Goal: Information Seeking & Learning: Understand process/instructions

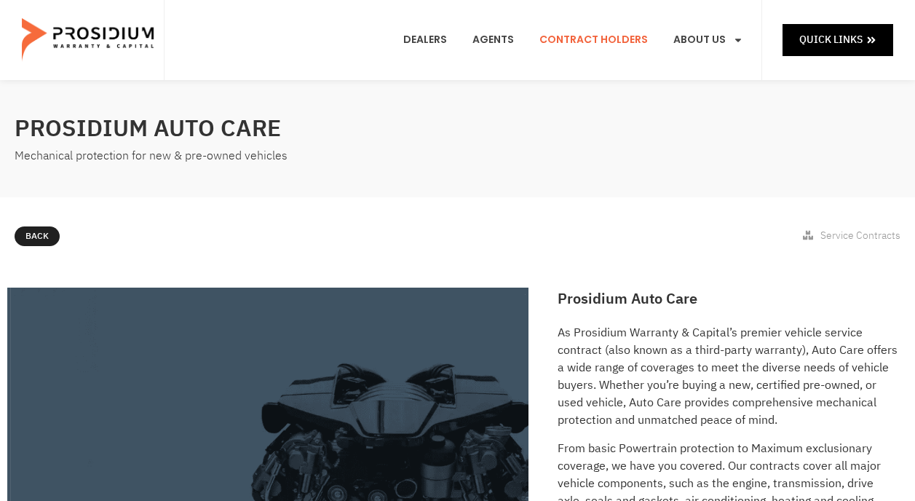
click at [592, 39] on link "Contract Holders" at bounding box center [594, 40] width 130 height 54
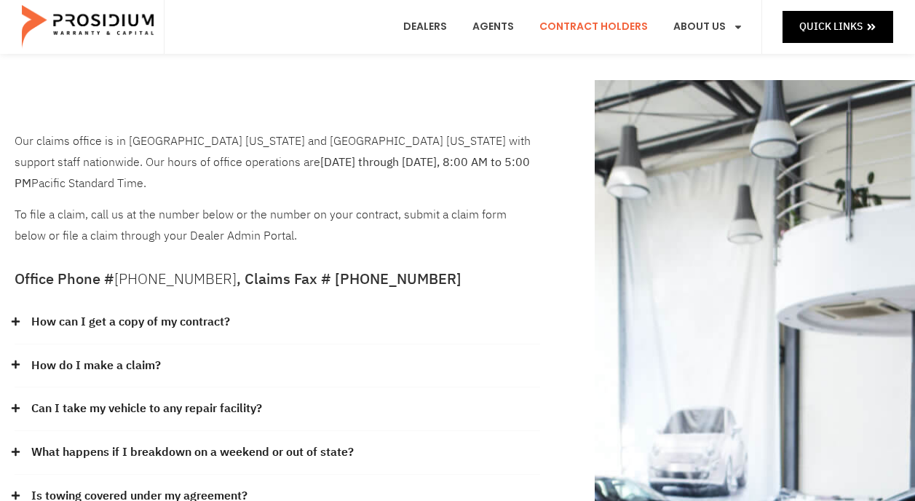
scroll to position [73, 0]
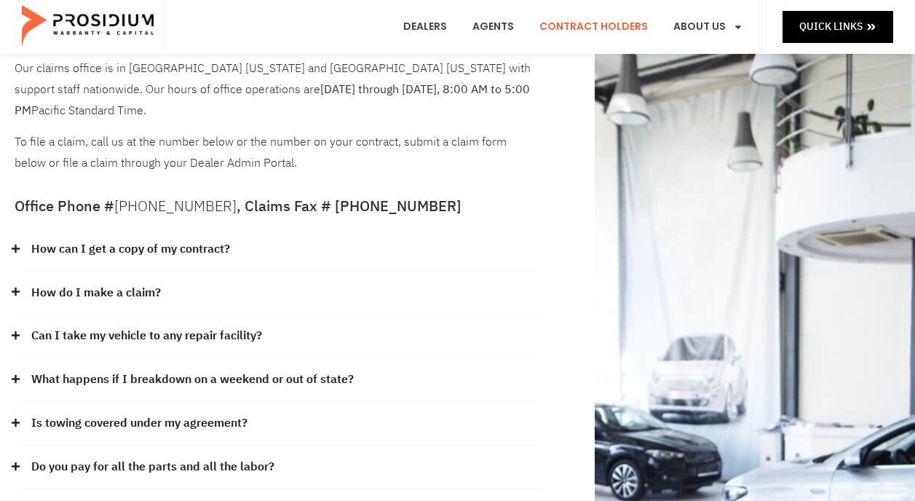
click at [235, 326] on link "Can I take my vehicle to any repair facility?" at bounding box center [146, 336] width 231 height 21
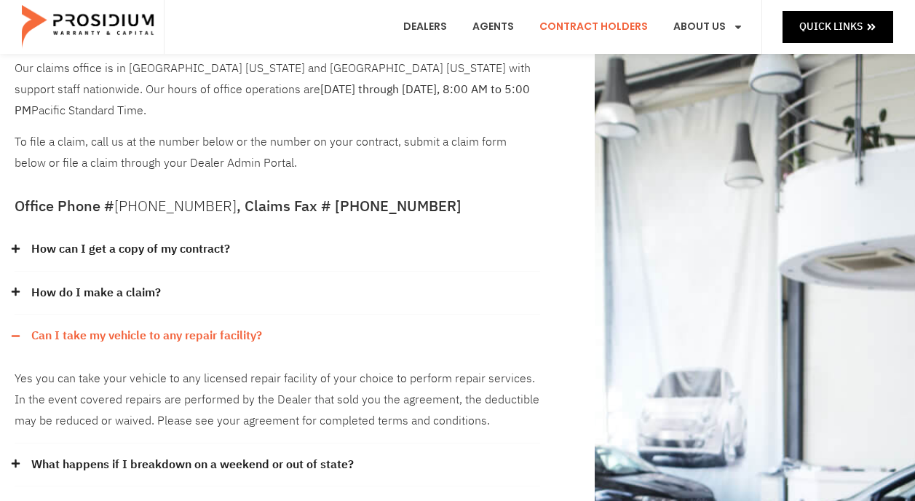
click at [216, 326] on link "Can I take my vehicle to any repair facility?" at bounding box center [146, 336] width 231 height 21
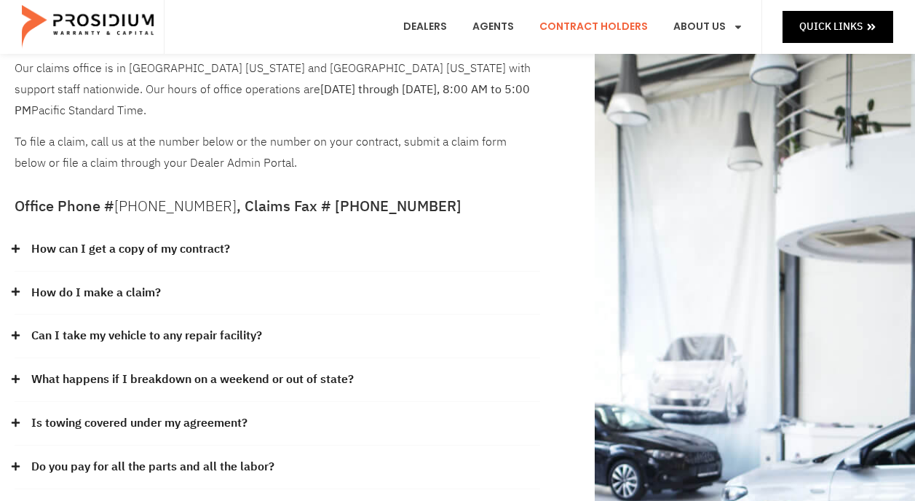
scroll to position [0, 0]
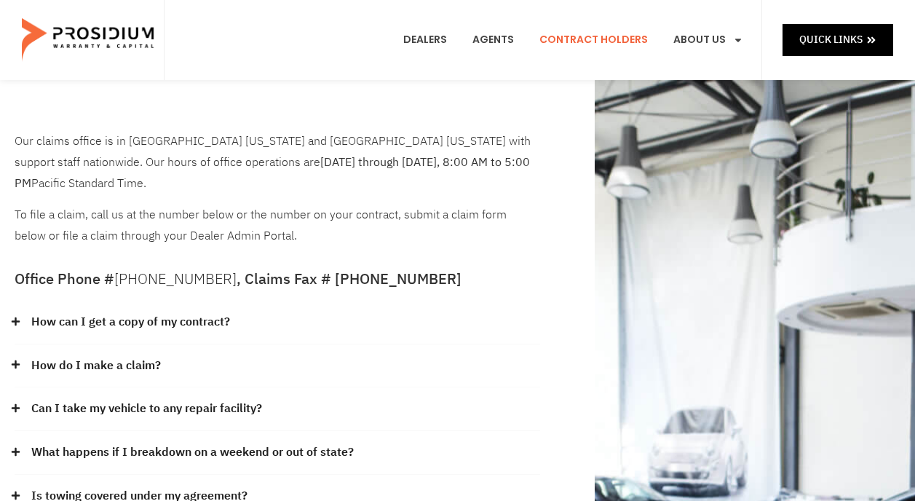
click at [205, 312] on link "How can I get a copy of my contract?" at bounding box center [130, 322] width 199 height 21
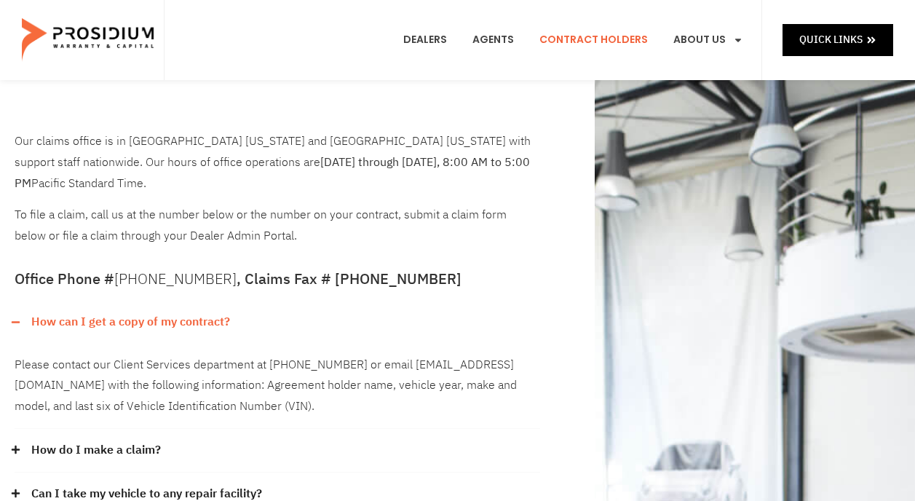
click at [207, 312] on link "How can I get a copy of my contract?" at bounding box center [130, 322] width 199 height 21
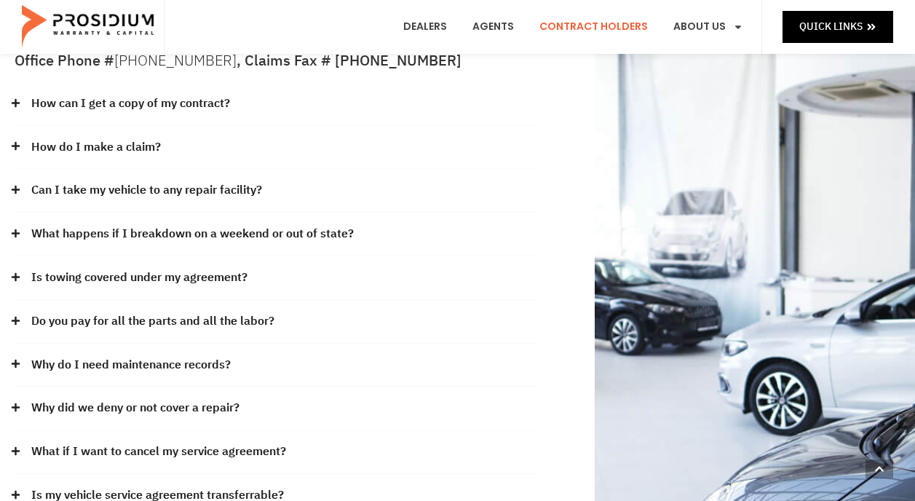
scroll to position [291, 0]
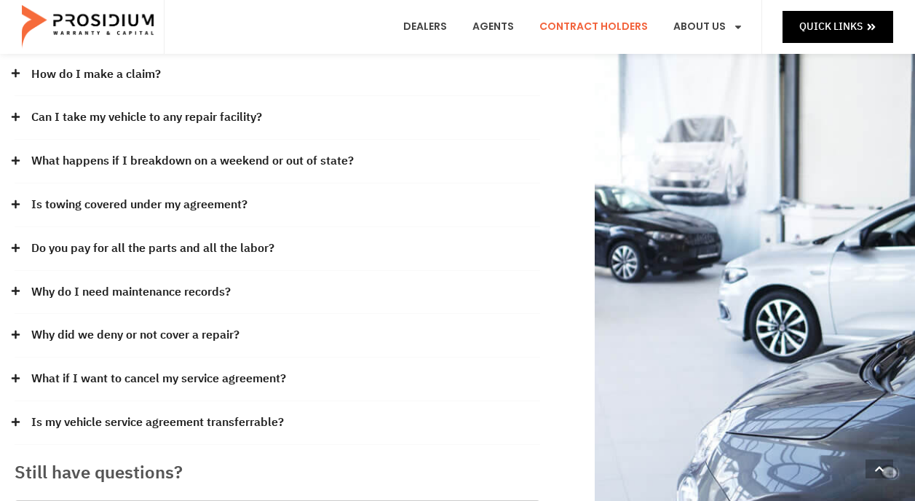
click at [183, 194] on link "Is towing covered under my agreement?" at bounding box center [139, 204] width 216 height 21
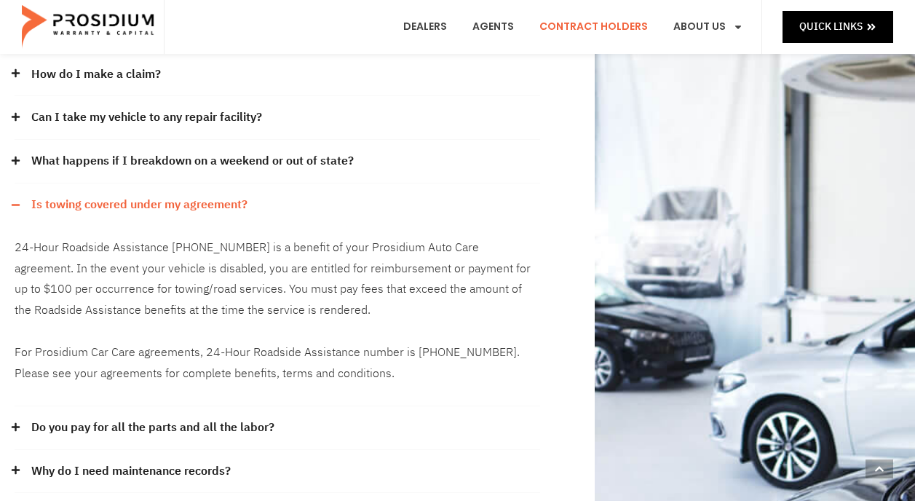
click at [183, 194] on link "Is towing covered under my agreement?" at bounding box center [139, 204] width 216 height 21
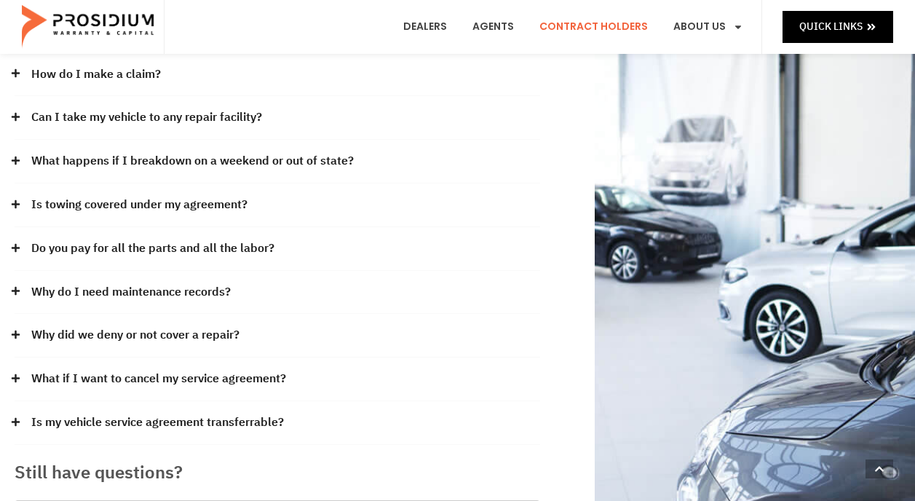
click at [162, 238] on link "Do you pay for all the parts and all the labor?" at bounding box center [152, 248] width 243 height 21
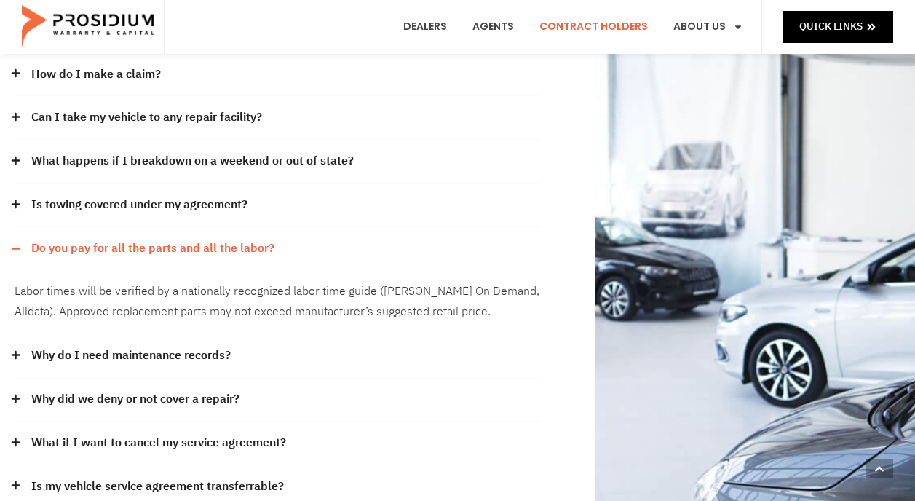
click at [162, 238] on link "Do you pay for all the parts and all the labor?" at bounding box center [152, 248] width 243 height 21
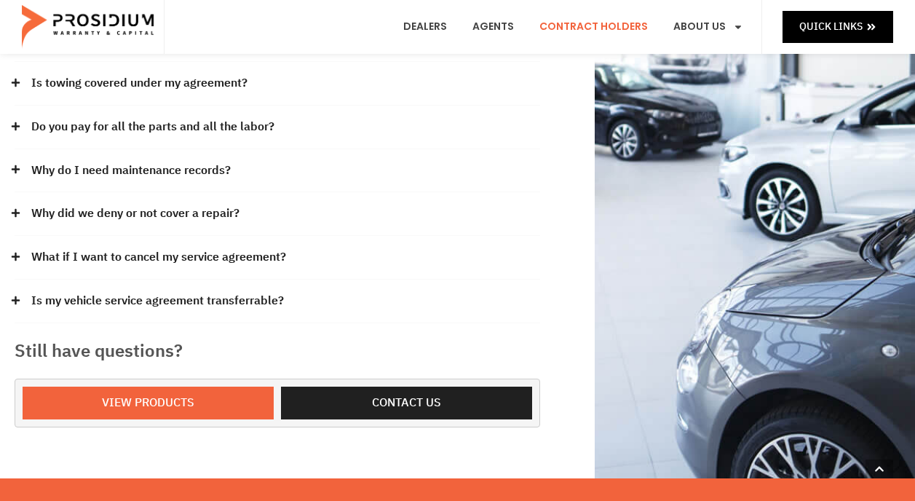
scroll to position [437, 0]
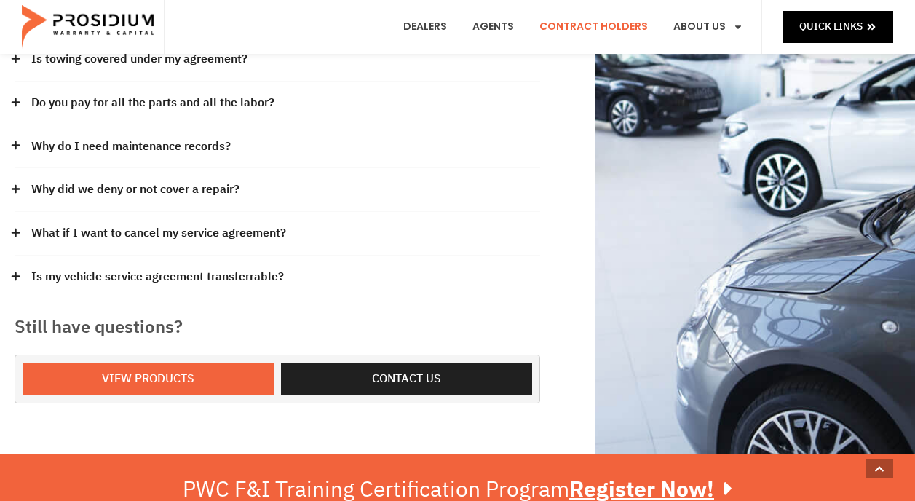
click at [157, 223] on link "What if I want to cancel my service agreement?" at bounding box center [158, 233] width 255 height 21
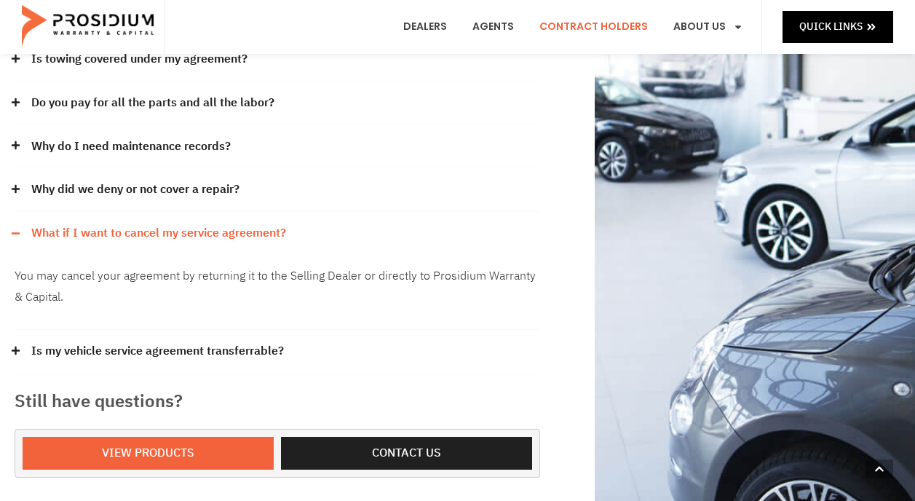
click at [157, 223] on link "What if I want to cancel my service agreement?" at bounding box center [158, 233] width 255 height 21
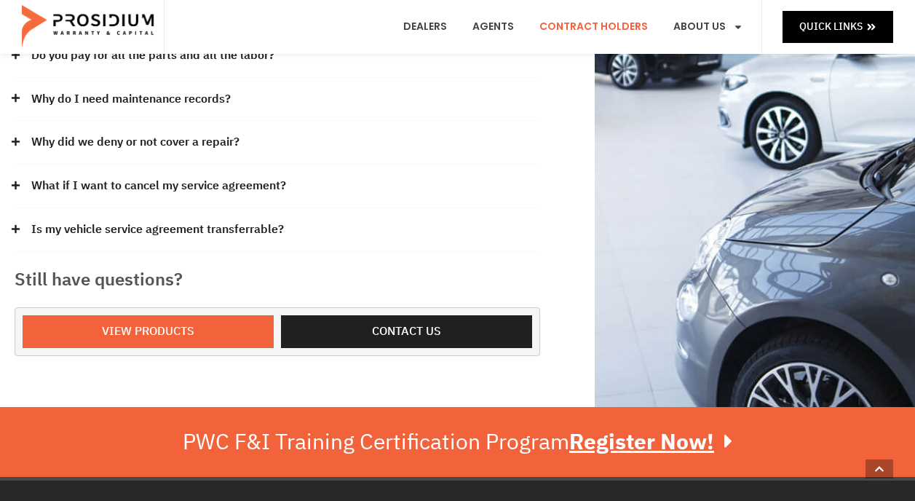
scroll to position [510, 0]
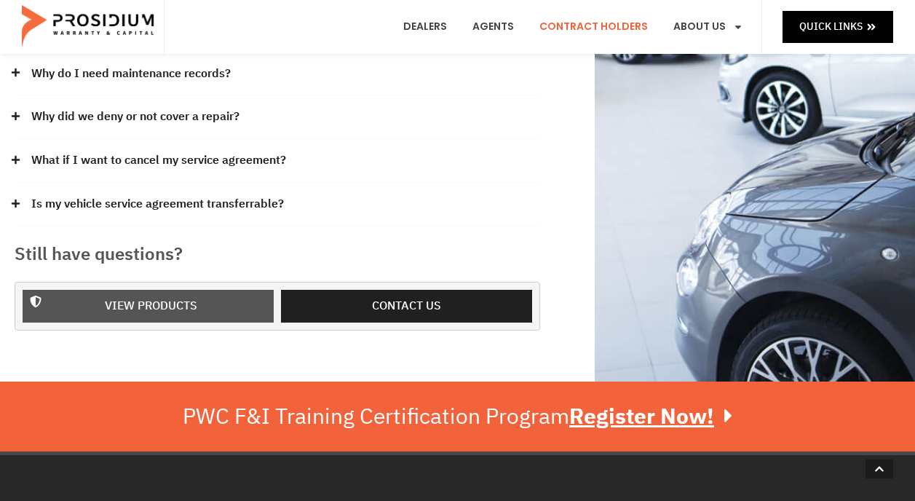
click at [178, 296] on span "View Products" at bounding box center [151, 306] width 92 height 21
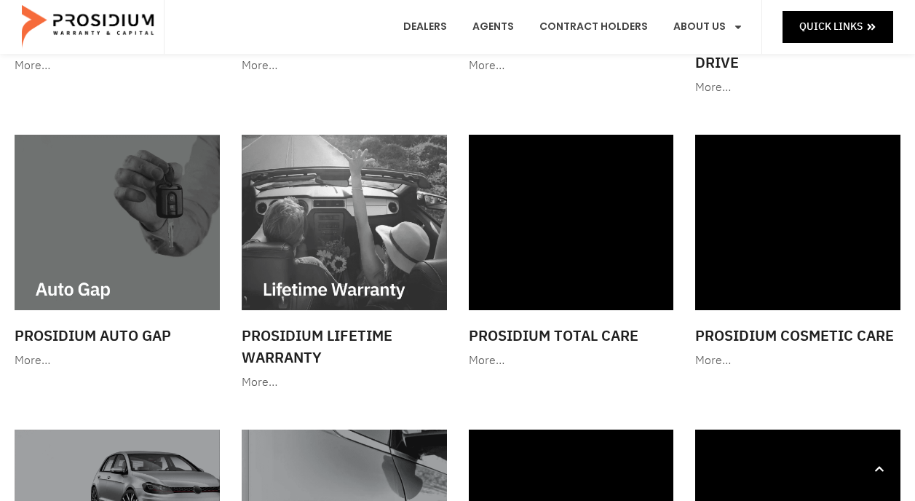
scroll to position [655, 0]
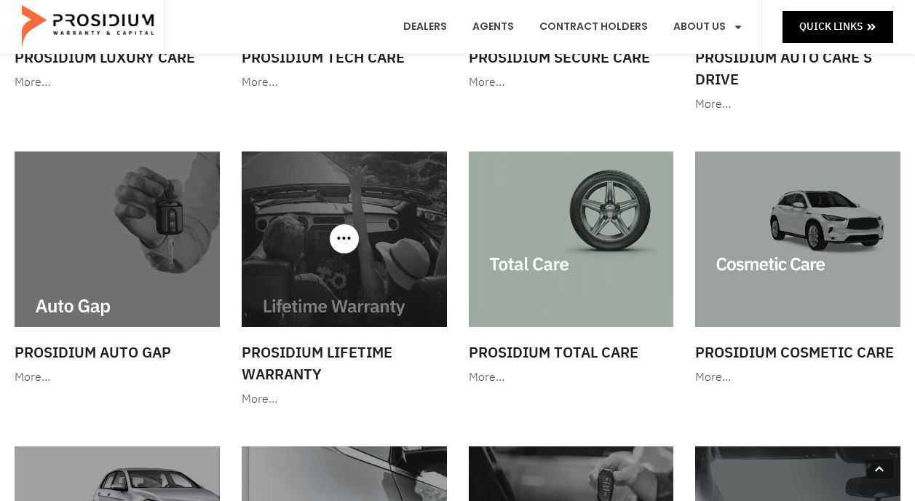
click at [339, 294] on img at bounding box center [344, 239] width 205 height 176
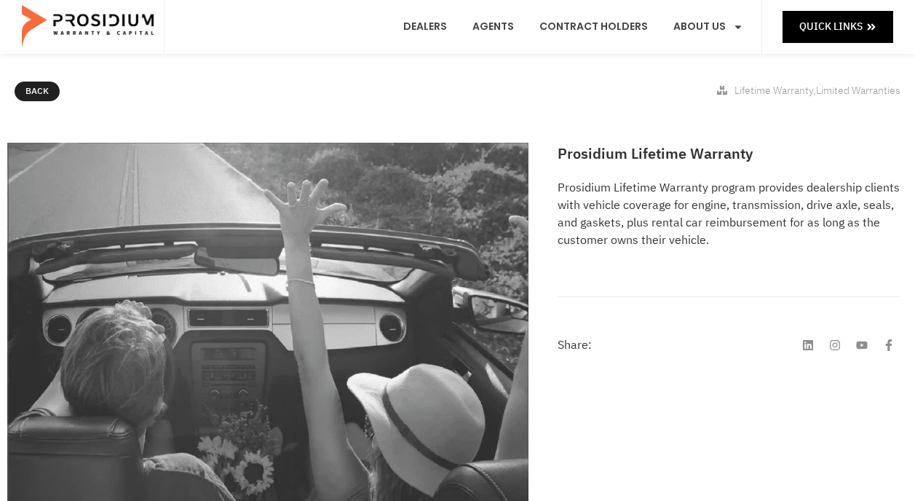
scroll to position [146, 0]
click at [597, 25] on link "Contract Holders" at bounding box center [594, 27] width 130 height 54
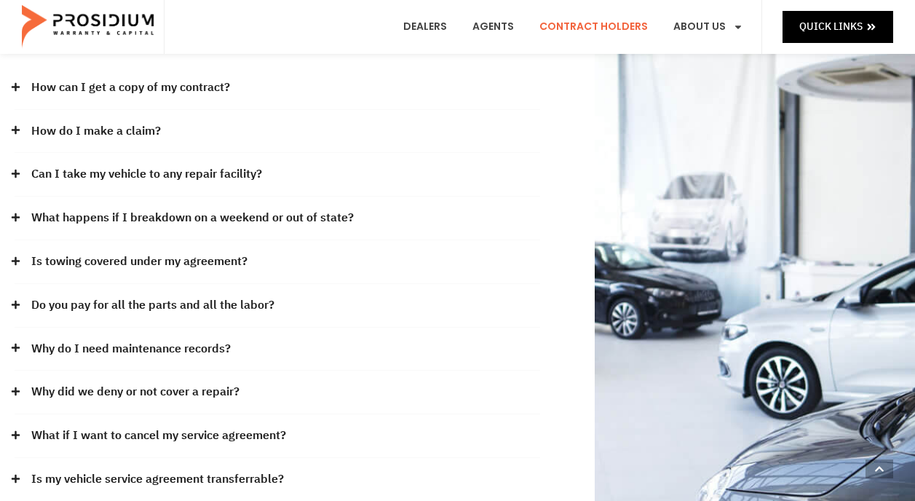
scroll to position [291, 0]
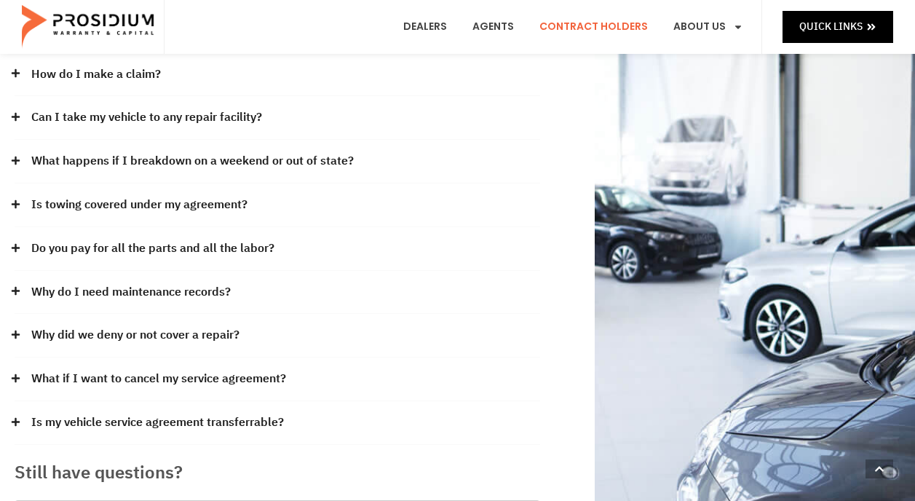
click at [288, 151] on link "What happens if I breakdown on a weekend or out of state?" at bounding box center [192, 161] width 323 height 21
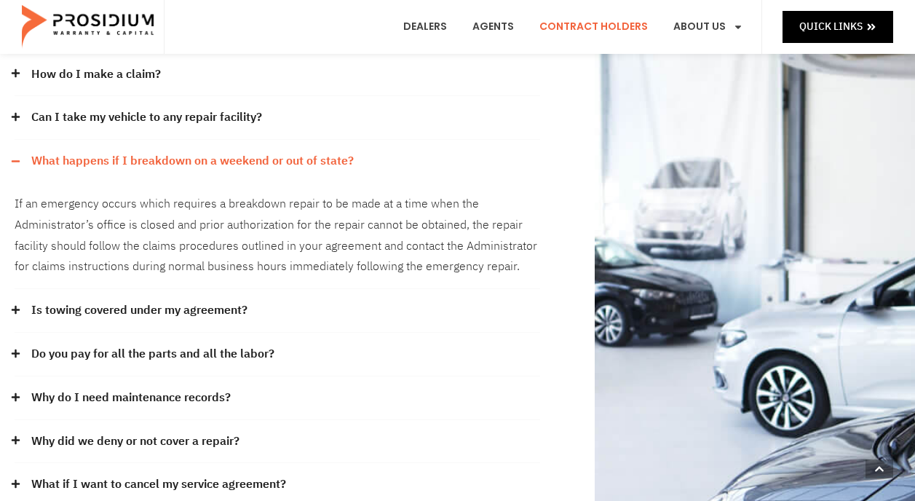
click at [288, 151] on link "What happens if I breakdown on a weekend or out of state?" at bounding box center [192, 161] width 323 height 21
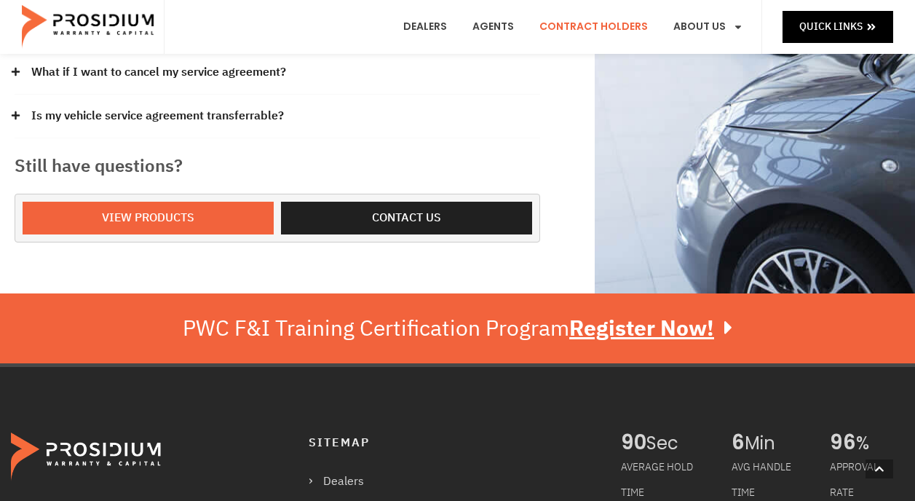
scroll to position [583, 0]
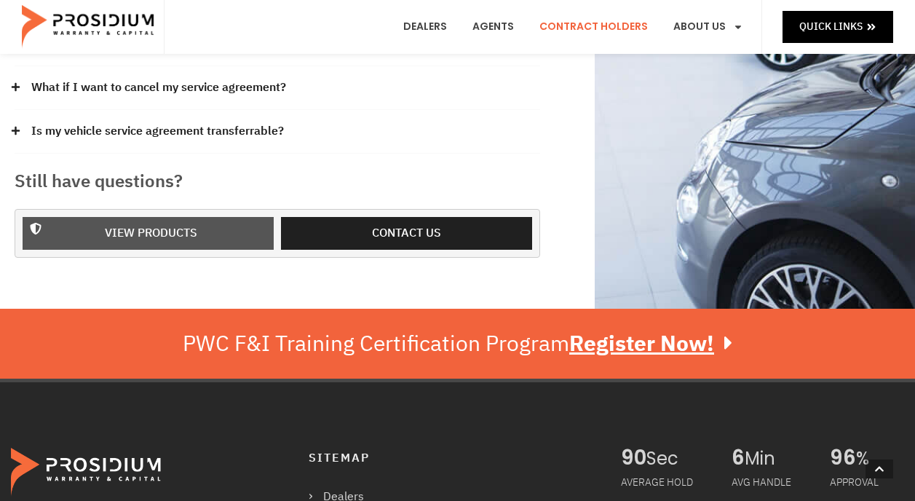
click at [166, 223] on span "View Products" at bounding box center [151, 233] width 92 height 21
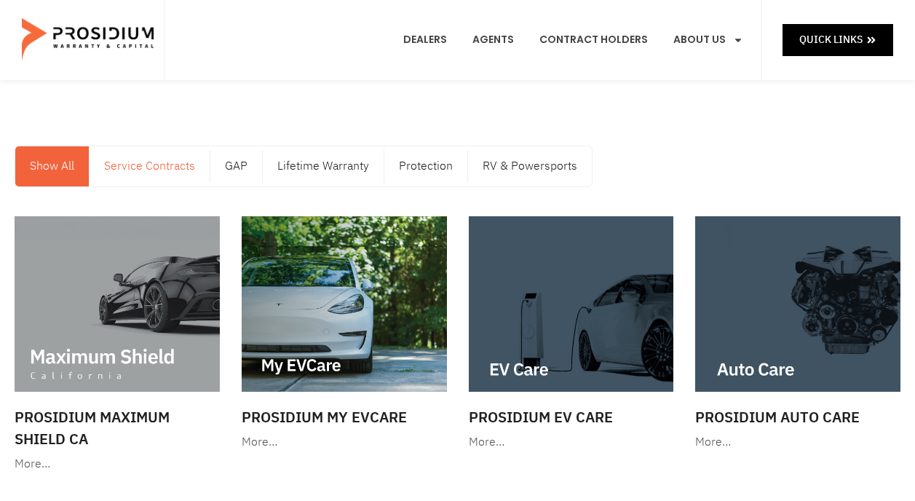
click at [155, 165] on link "Service Contracts" at bounding box center [150, 166] width 120 height 40
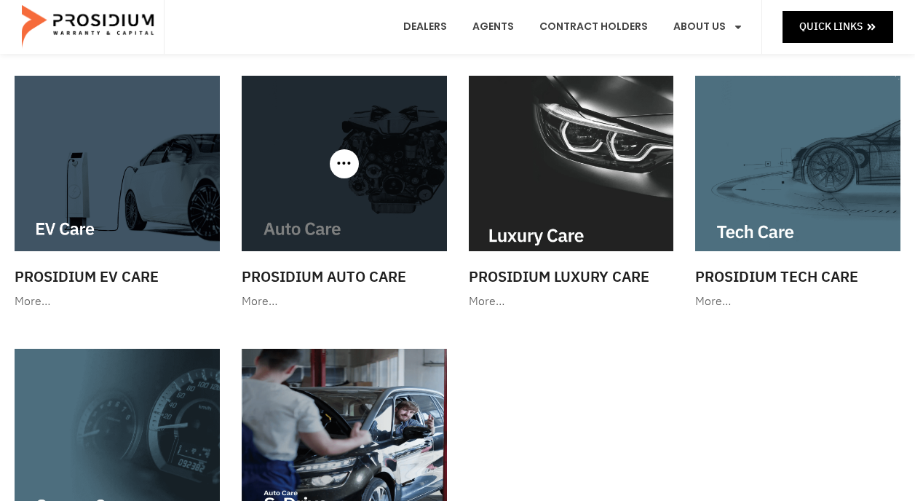
scroll to position [73, 0]
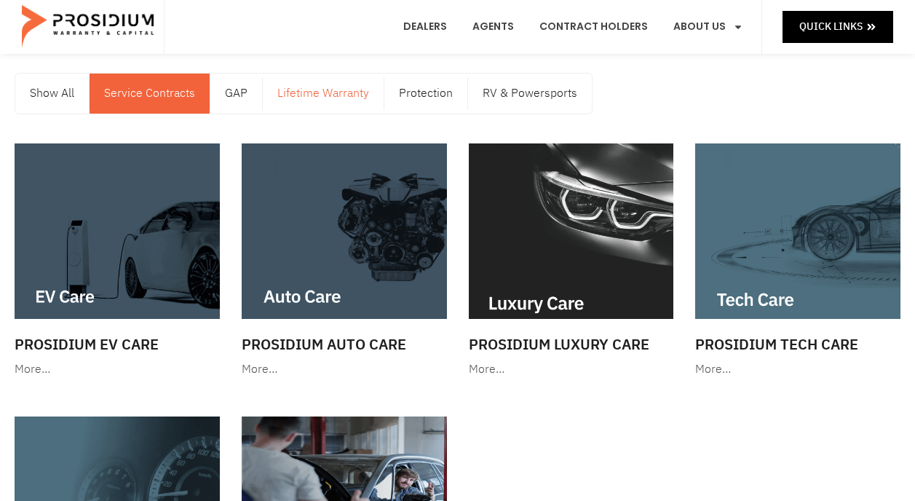
click at [324, 91] on link "Lifetime Warranty" at bounding box center [323, 94] width 121 height 40
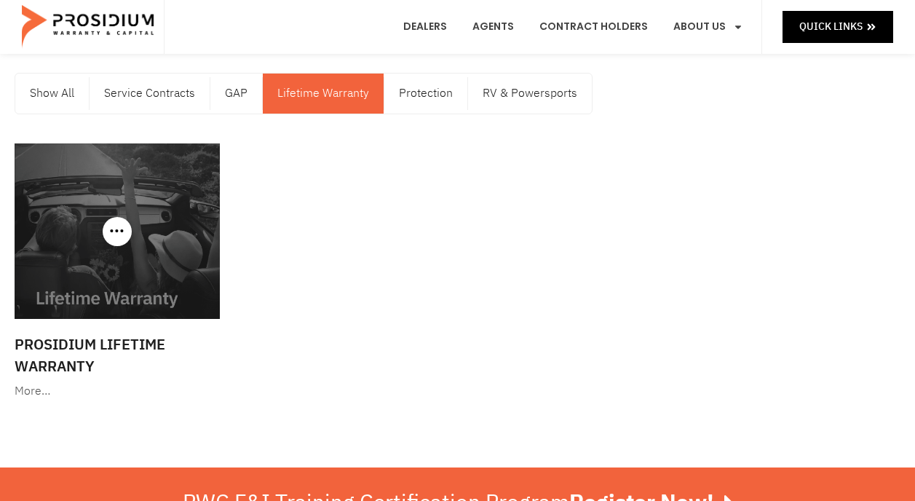
click at [119, 232] on div at bounding box center [117, 231] width 205 height 176
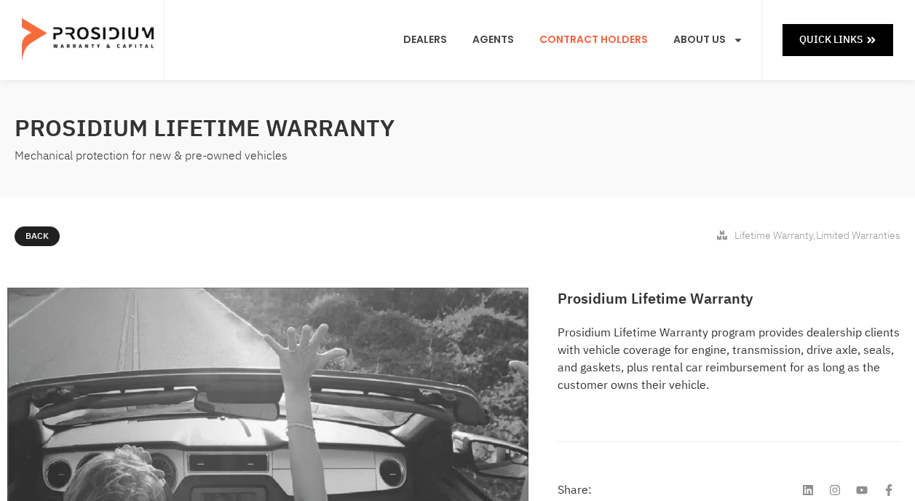
click at [613, 36] on link "Contract Holders" at bounding box center [594, 40] width 130 height 54
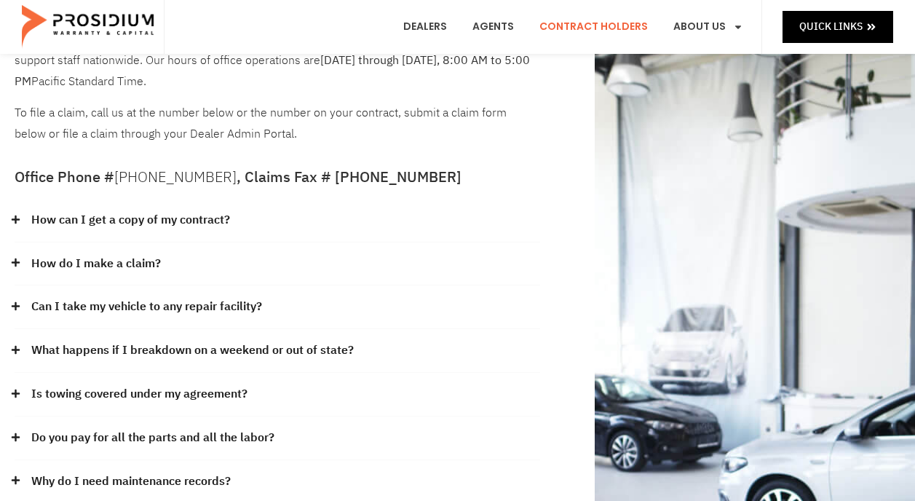
scroll to position [146, 0]
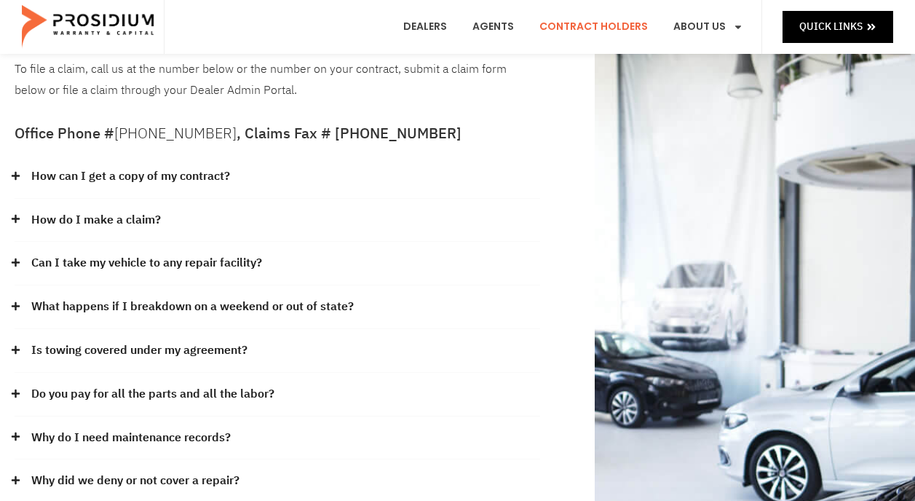
click at [182, 166] on link "How can I get a copy of my contract?" at bounding box center [130, 176] width 199 height 21
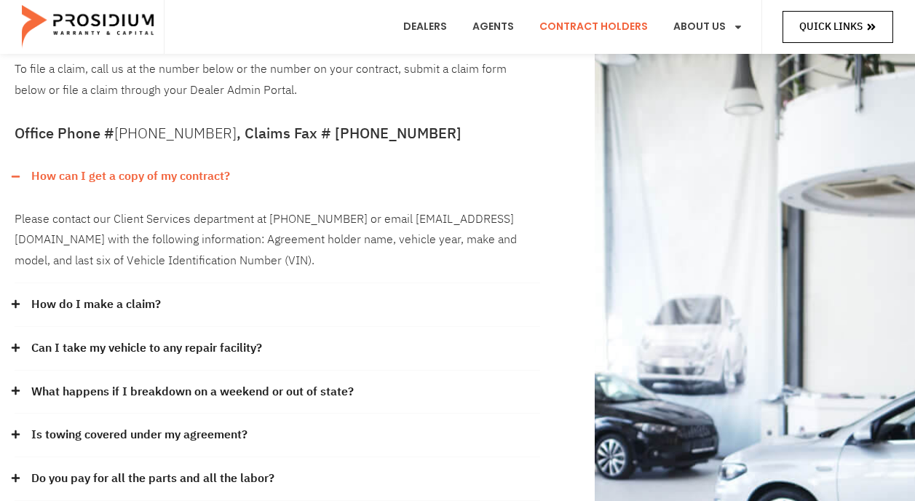
click at [843, 24] on span "Quick Links" at bounding box center [831, 26] width 63 height 18
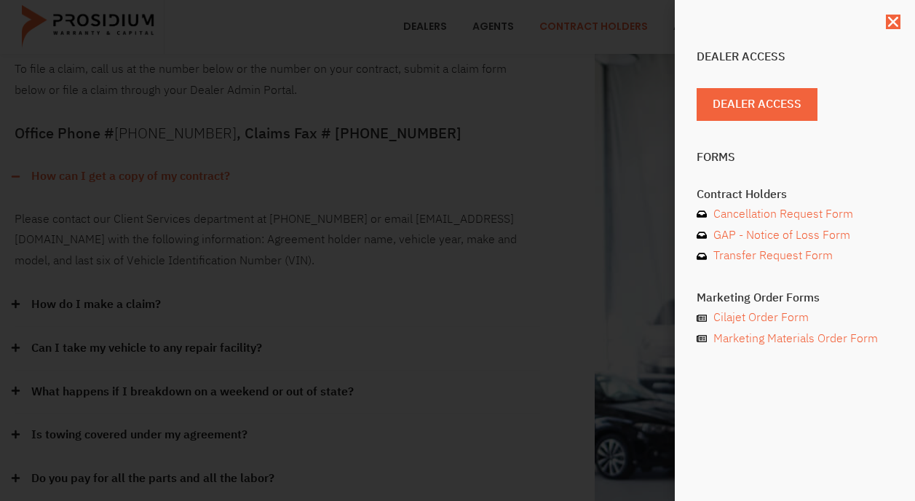
click at [492, 227] on div "Dealer Access Dealer Access Forms Contract Holders Cancellation Request Form GA…" at bounding box center [457, 250] width 915 height 501
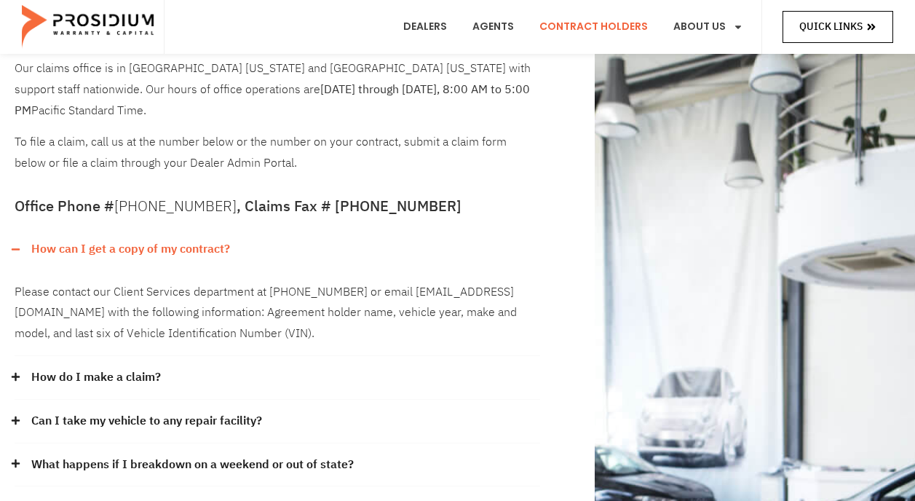
scroll to position [0, 0]
